Goal: Task Accomplishment & Management: Use online tool/utility

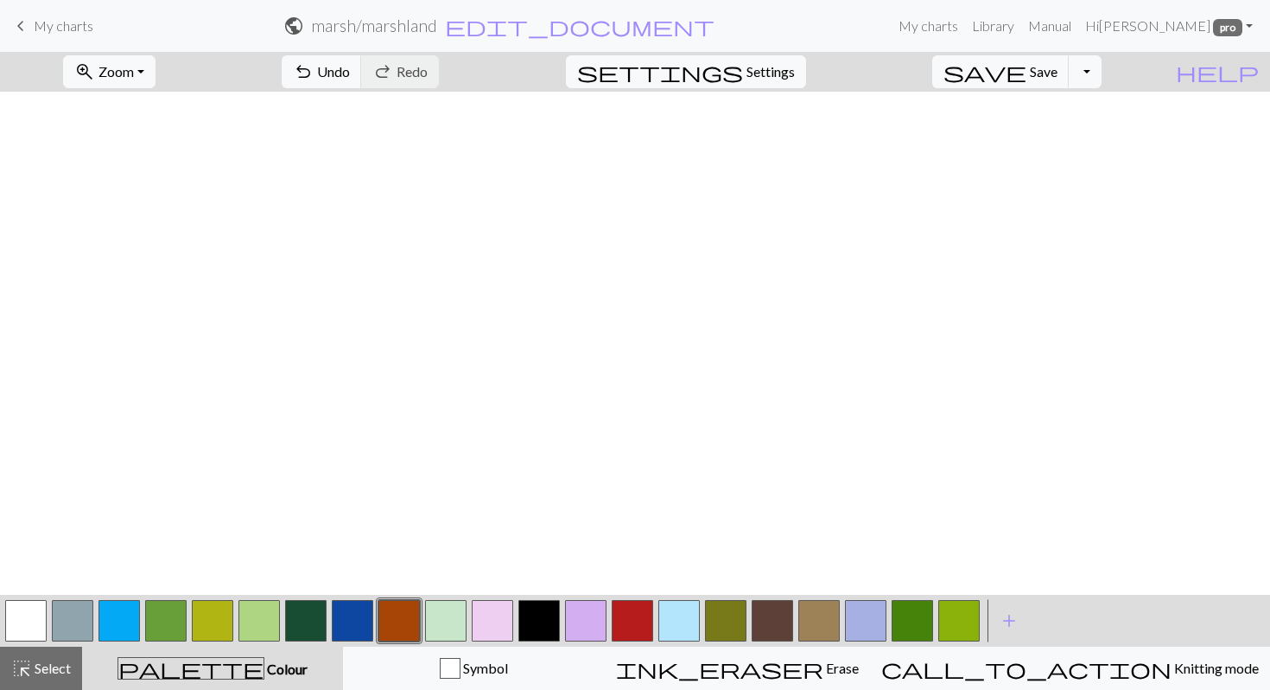
click at [1058, 79] on span "Save" at bounding box center [1044, 71] width 28 height 16
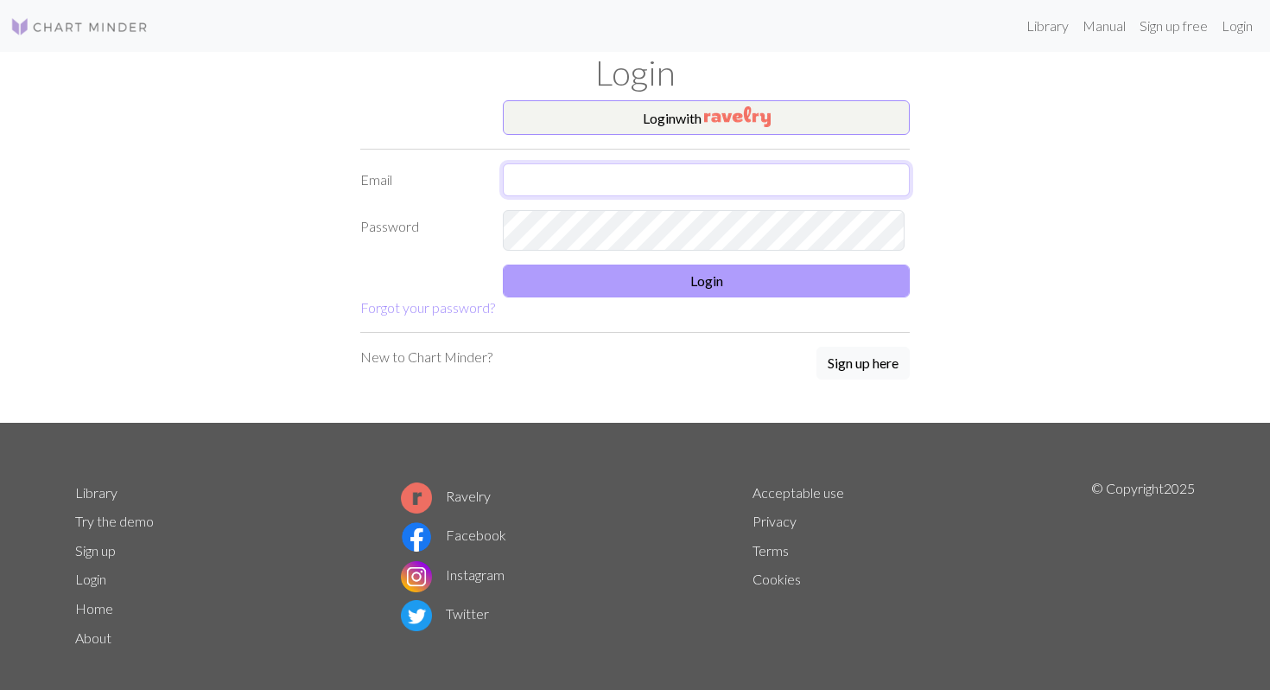
type input "[EMAIL_ADDRESS][DOMAIN_NAME]"
click at [781, 297] on button "Login" at bounding box center [706, 280] width 407 height 33
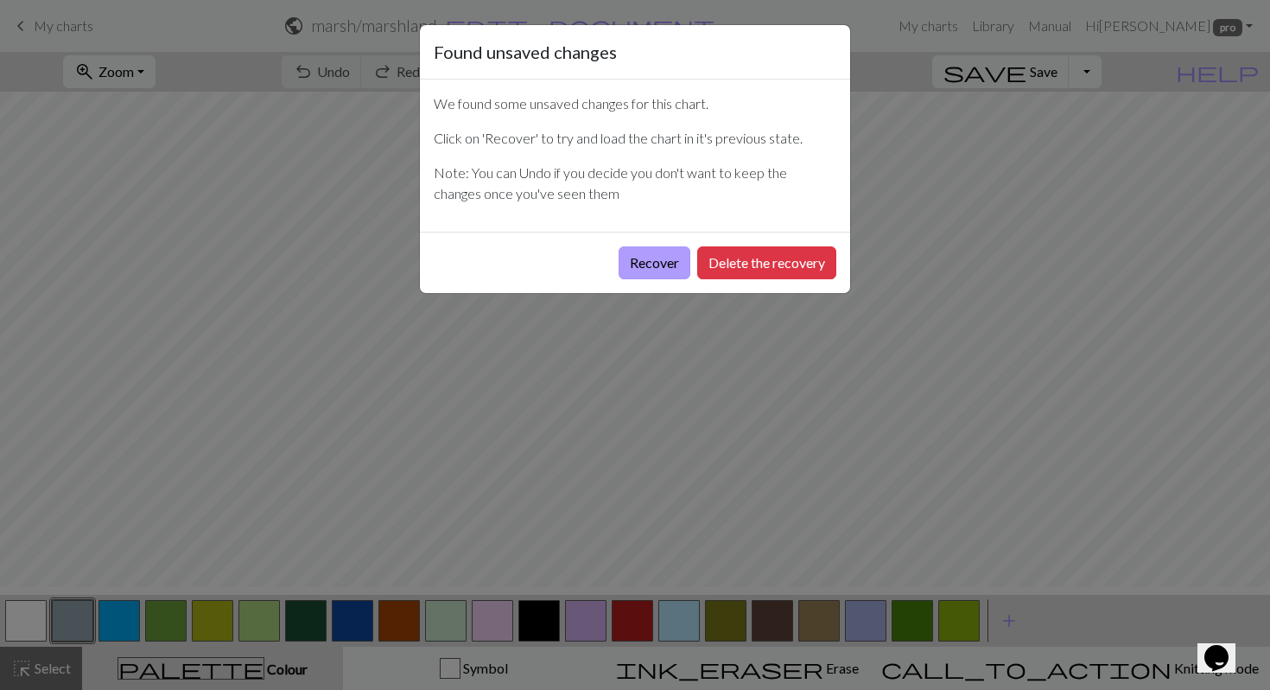
click at [619, 279] on button "Recover" at bounding box center [655, 262] width 72 height 33
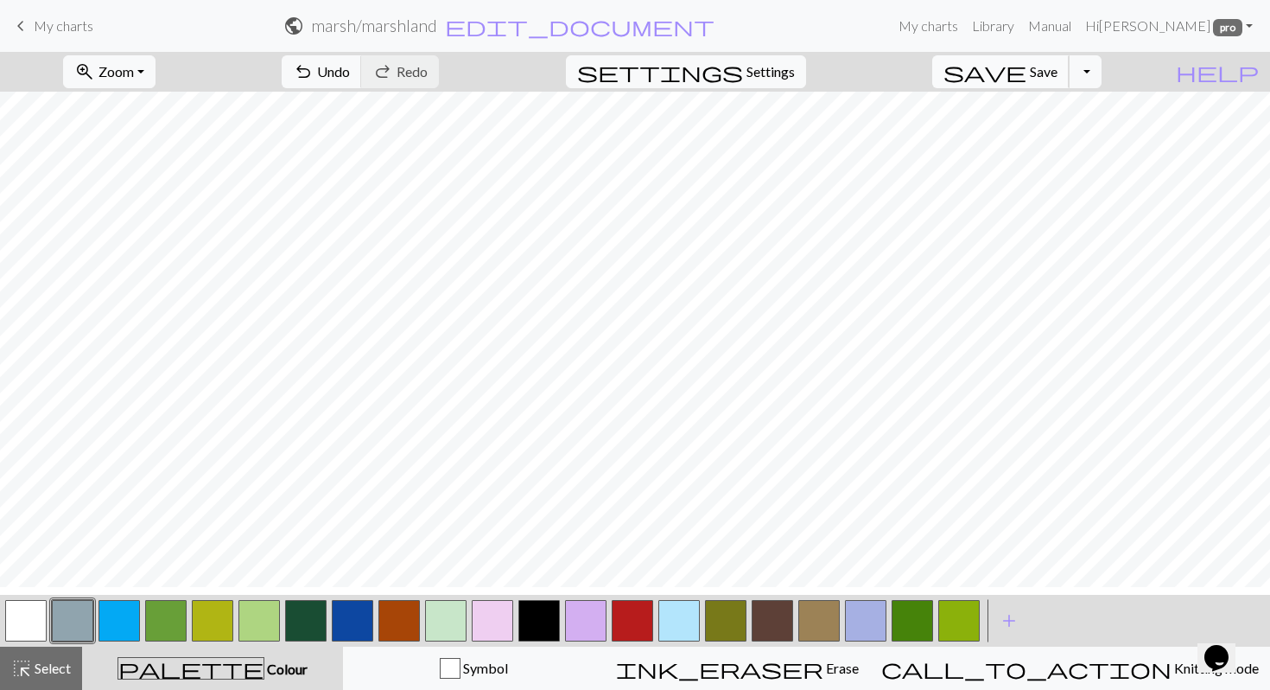
click at [1026, 84] on span "save" at bounding box center [985, 72] width 83 height 24
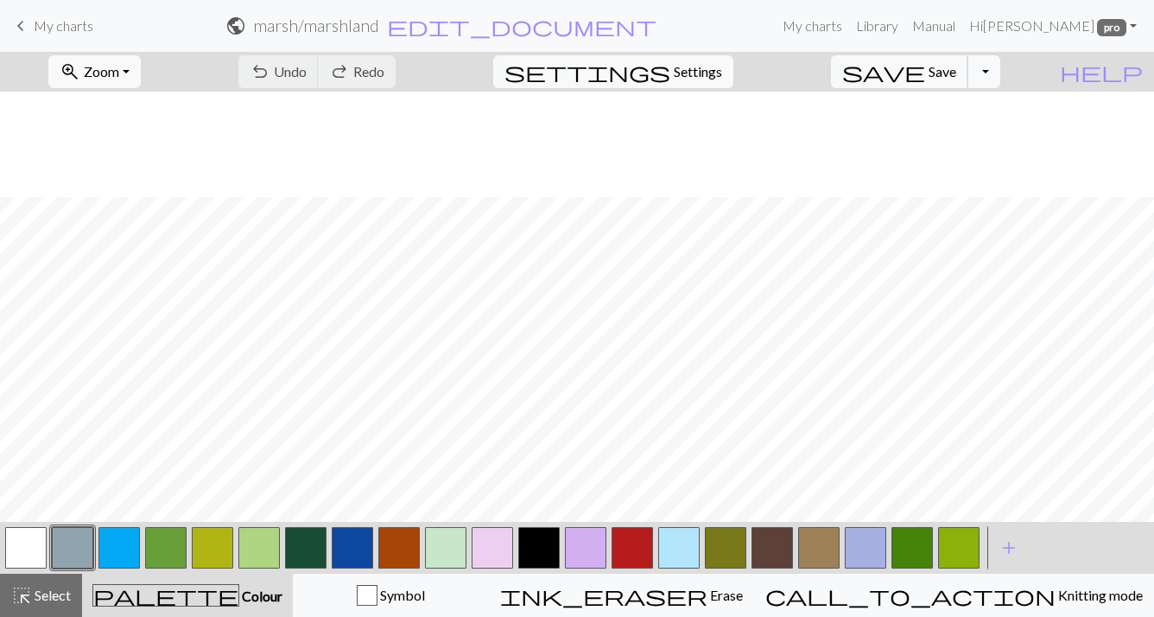
scroll to position [727, 0]
